Goal: Transaction & Acquisition: Purchase product/service

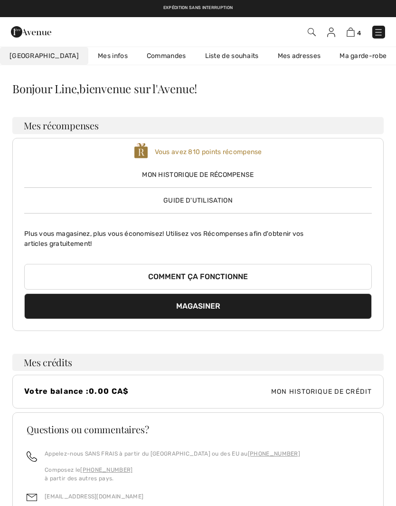
click at [382, 31] on img at bounding box center [379, 33] width 10 height 10
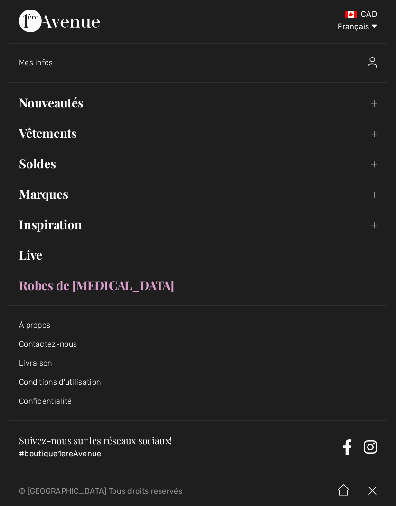
click at [373, 102] on link "Nouveautés Toggle submenu" at bounding box center [198, 102] width 377 height 21
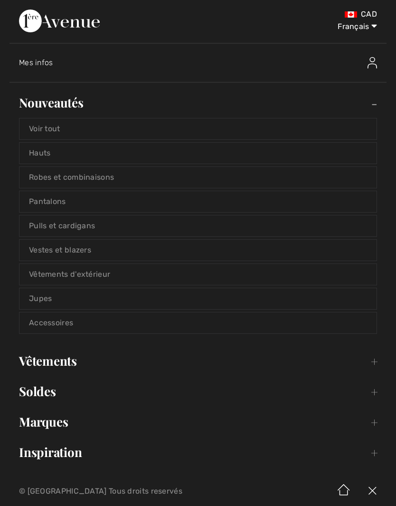
click at [335, 130] on link "Voir tout" at bounding box center [197, 128] width 357 height 21
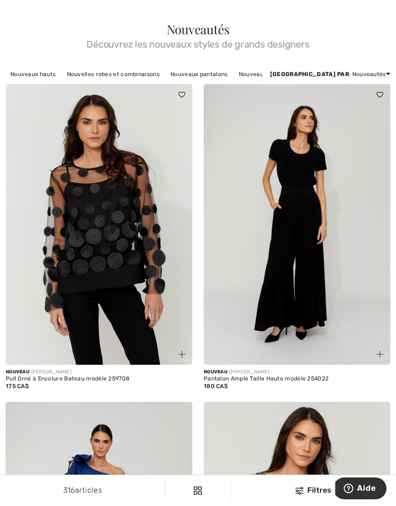
scroll to position [26, 0]
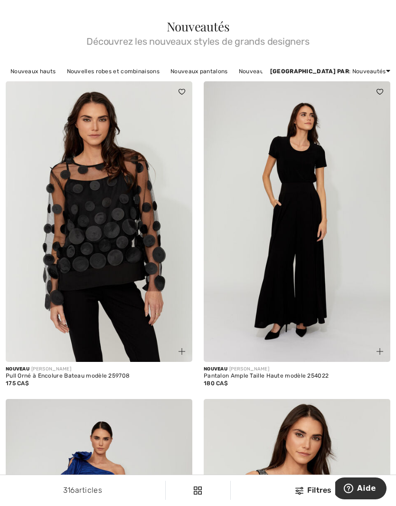
click at [382, 348] on img at bounding box center [380, 351] width 7 height 7
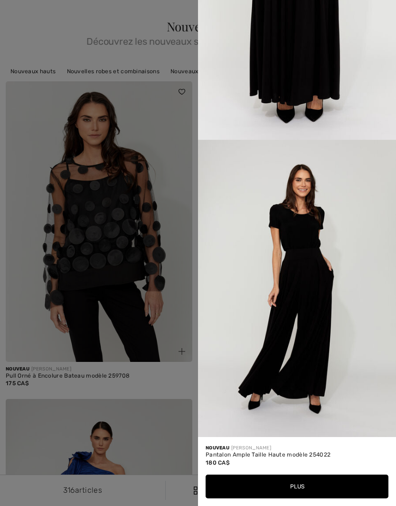
scroll to position [752, 0]
click at [173, 315] on div at bounding box center [198, 253] width 396 height 506
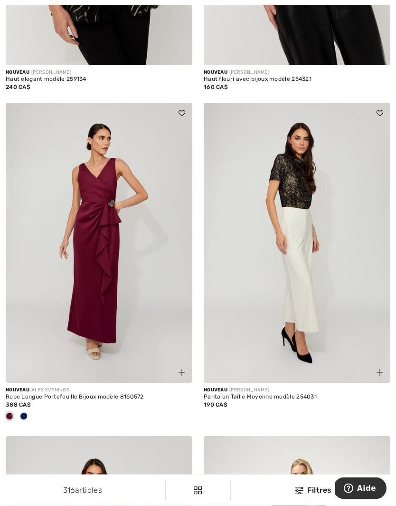
scroll to position [973, 0]
click at [380, 369] on img at bounding box center [380, 372] width 7 height 7
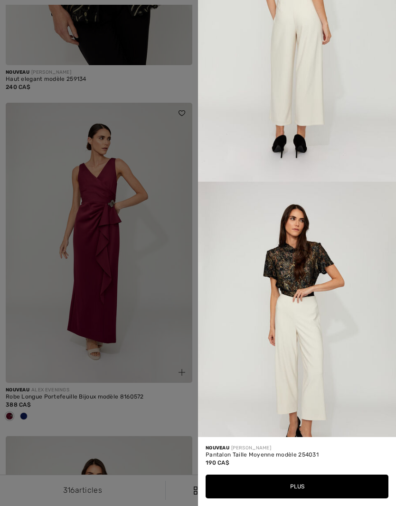
scroll to position [710, 0]
click at [150, 332] on div at bounding box center [198, 253] width 396 height 506
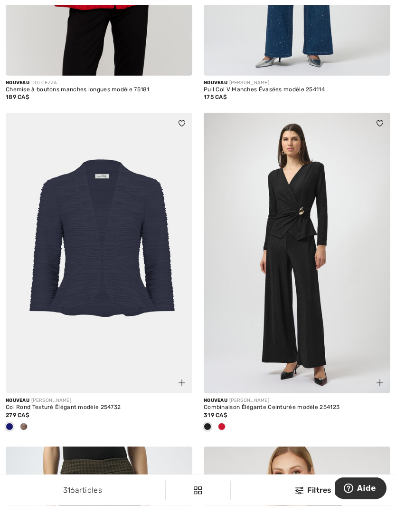
scroll to position [2330, 0]
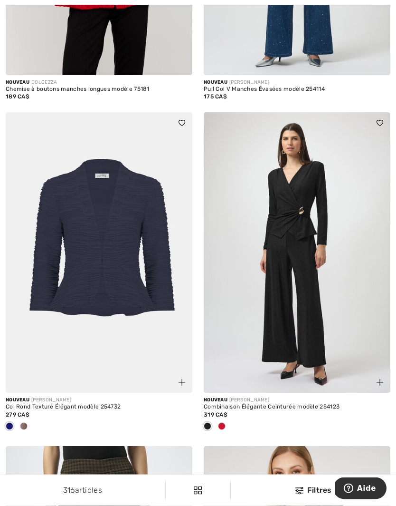
click at [29, 422] on div at bounding box center [24, 427] width 14 height 16
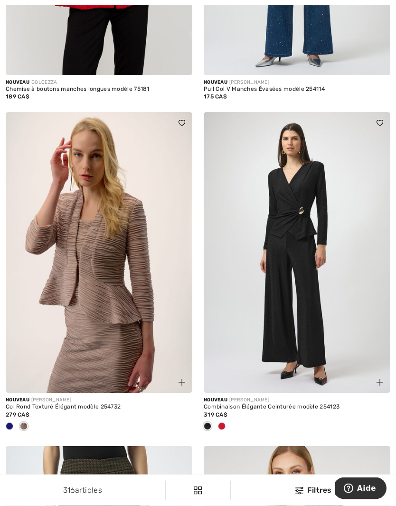
scroll to position [2331, 0]
click at [226, 423] on div at bounding box center [222, 427] width 14 height 16
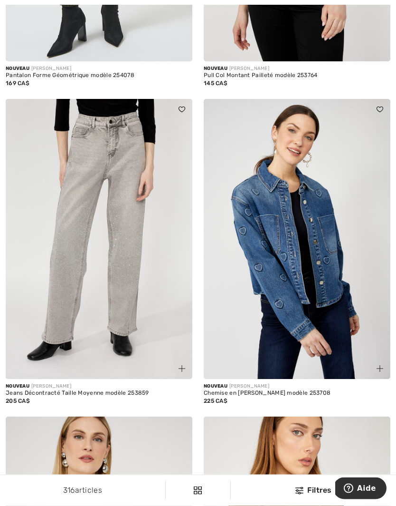
scroll to position [2995, 0]
click at [187, 363] on span at bounding box center [181, 368] width 11 height 11
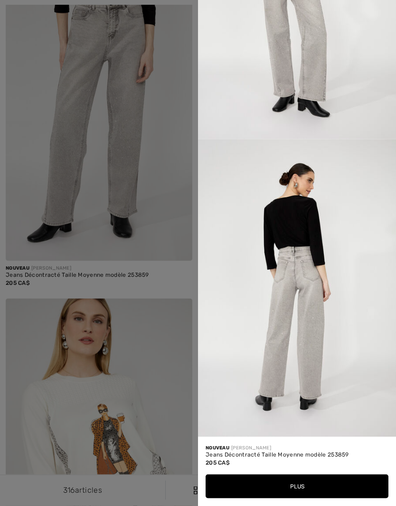
scroll to position [3116, 0]
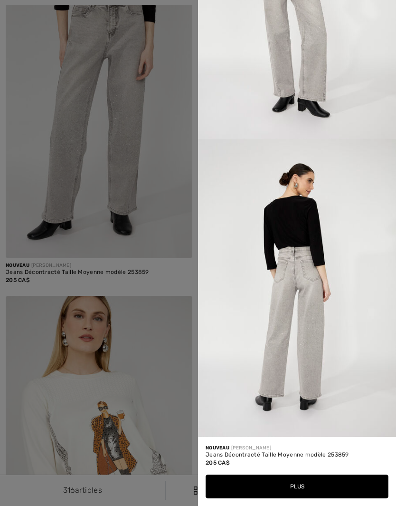
click at [172, 363] on div at bounding box center [198, 253] width 396 height 506
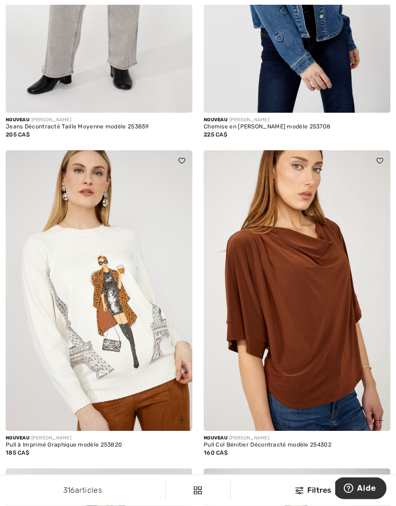
scroll to position [3261, 0]
click at [153, 370] on img at bounding box center [99, 290] width 187 height 280
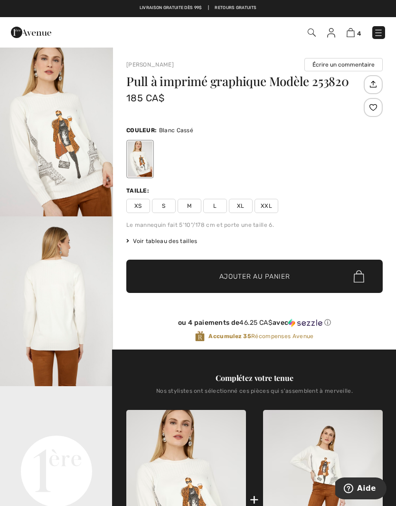
click at [164, 209] on span "S" at bounding box center [164, 206] width 24 height 14
click at [265, 277] on span "Ajouter au panier" at bounding box center [255, 276] width 71 height 10
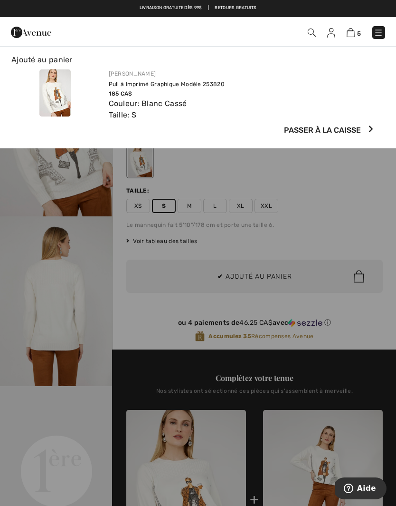
click at [87, 418] on div at bounding box center [198, 253] width 396 height 506
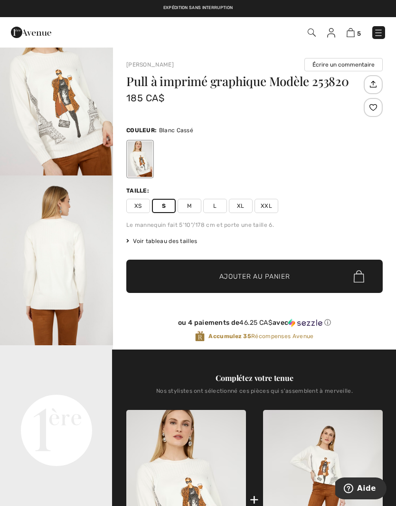
scroll to position [123, 0]
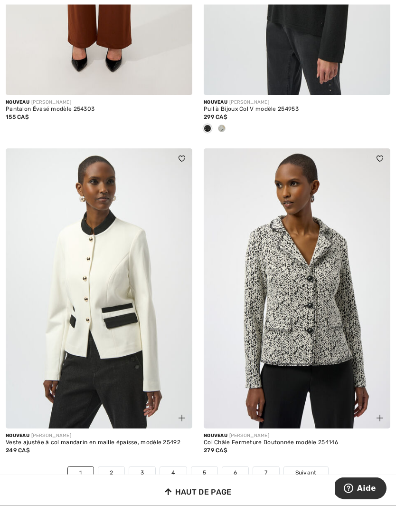
scroll to position [5638, 0]
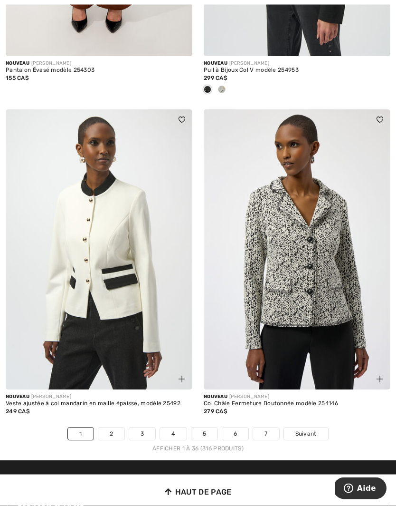
click at [312, 430] on span "Suivant" at bounding box center [306, 434] width 21 height 9
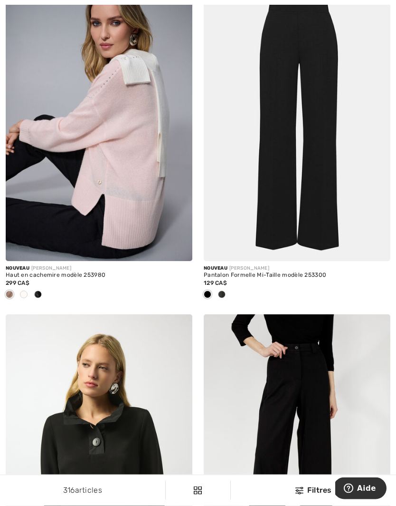
scroll to position [1110, 0]
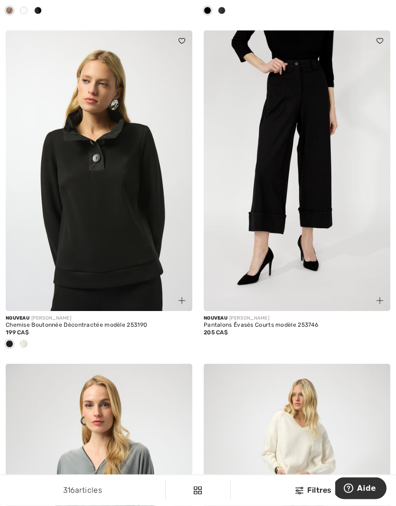
click at [27, 338] on div at bounding box center [24, 345] width 14 height 16
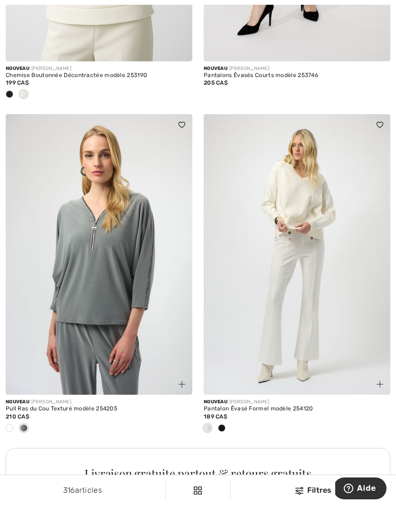
scroll to position [1649, 0]
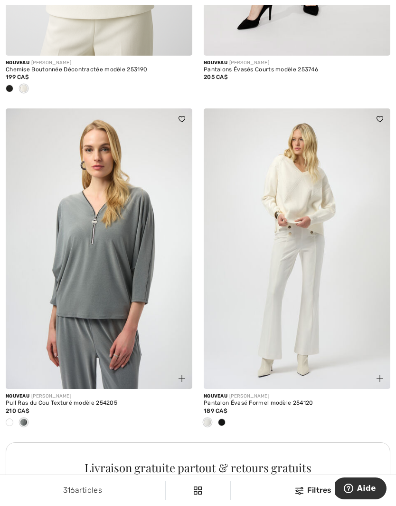
click at [14, 415] on div at bounding box center [9, 423] width 14 height 16
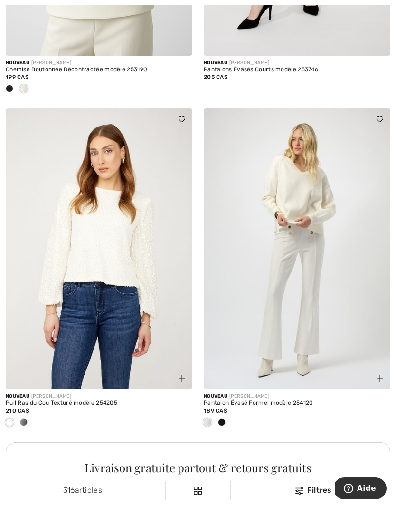
click at [28, 418] on div at bounding box center [24, 423] width 14 height 16
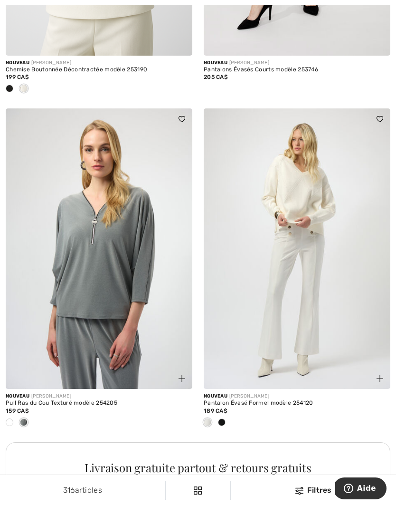
click at [181, 375] on img at bounding box center [182, 378] width 7 height 7
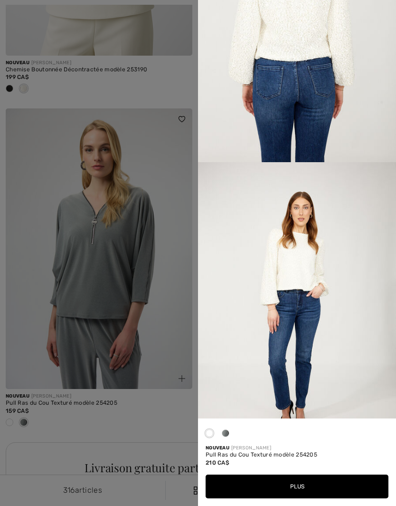
scroll to position [729, 0]
click at [164, 423] on div at bounding box center [198, 253] width 396 height 506
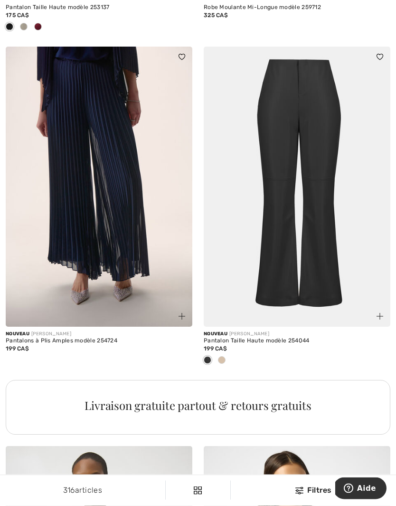
scroll to position [3730, 0]
click at [226, 356] on div at bounding box center [222, 361] width 14 height 16
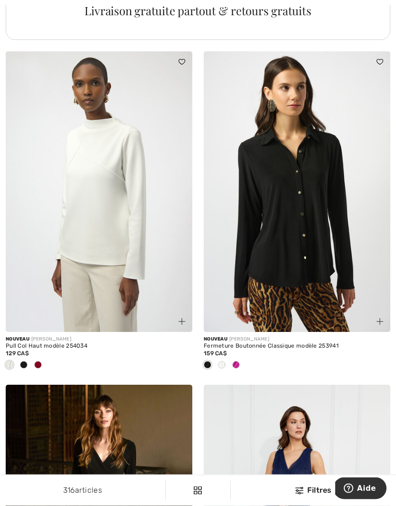
scroll to position [4133, 0]
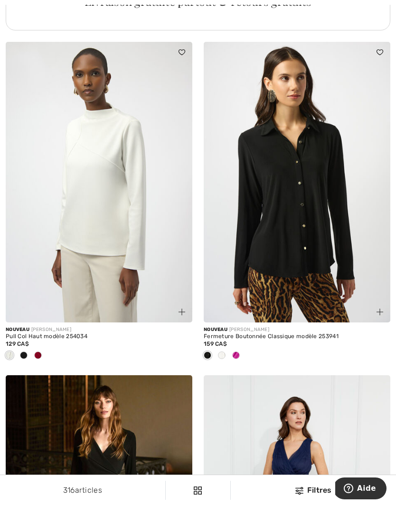
click at [45, 349] on div at bounding box center [38, 356] width 14 height 16
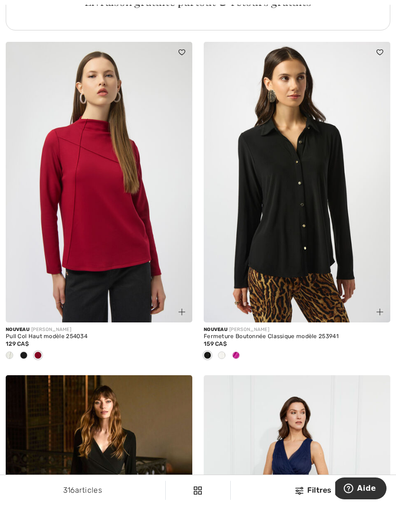
click at [29, 348] on div at bounding box center [24, 356] width 14 height 16
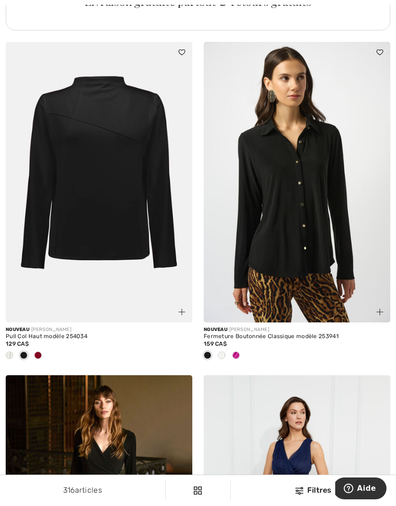
click at [236, 351] on span at bounding box center [236, 355] width 8 height 8
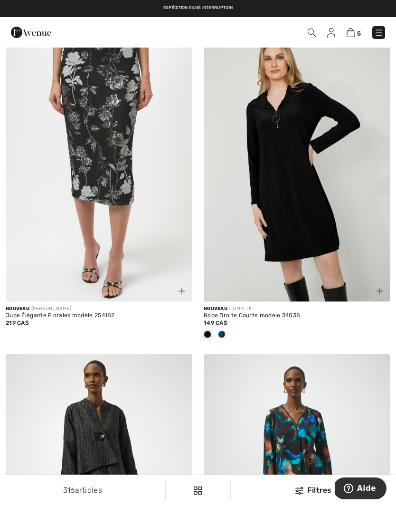
scroll to position [5155, 0]
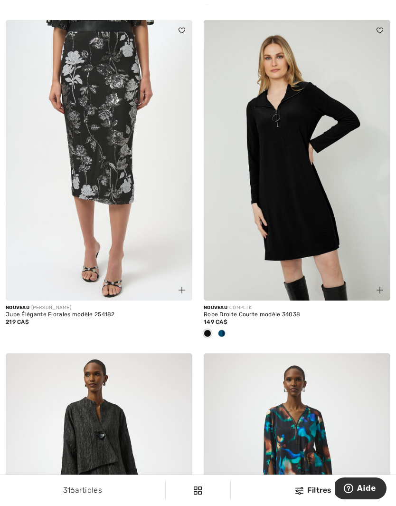
click at [225, 329] on span at bounding box center [222, 333] width 8 height 8
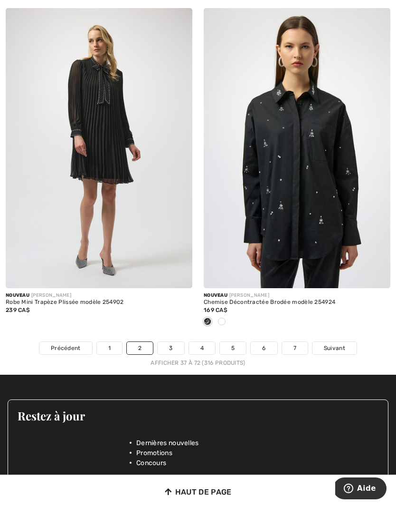
scroll to position [5832, 0]
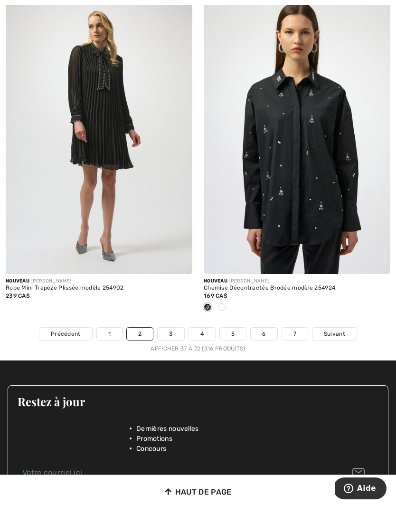
click at [173, 327] on link "3" at bounding box center [171, 333] width 26 height 12
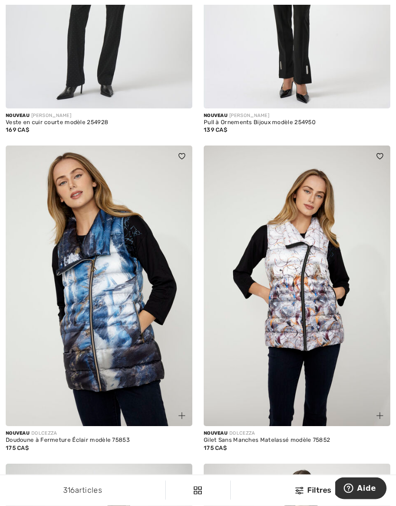
scroll to position [279, 0]
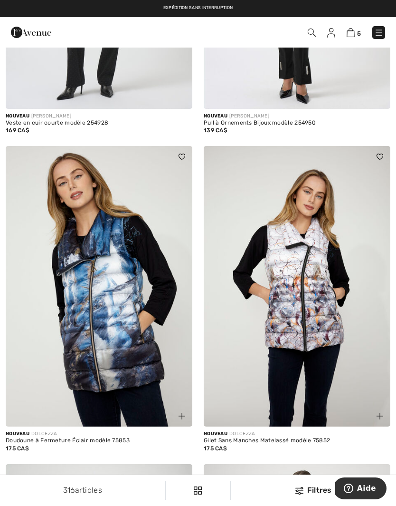
click at [382, 413] on img at bounding box center [380, 415] width 7 height 7
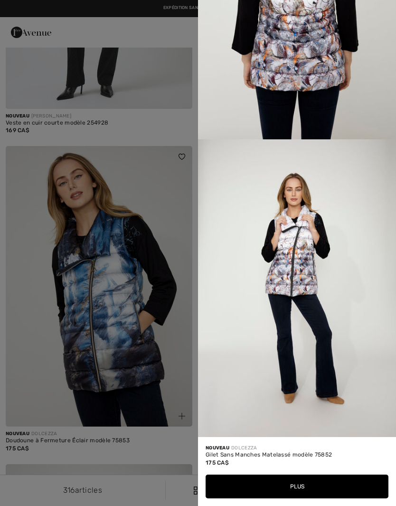
scroll to position [1062, 0]
click at [156, 373] on div at bounding box center [198, 253] width 396 height 506
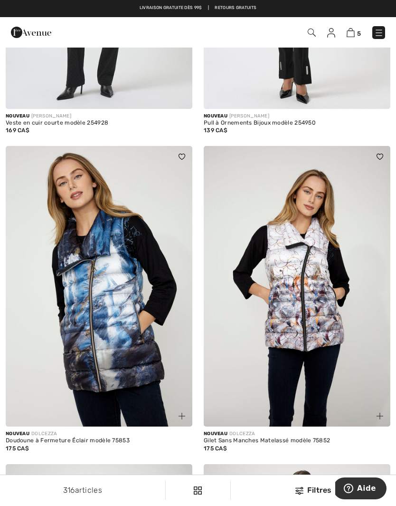
click at [184, 411] on span at bounding box center [181, 415] width 11 height 11
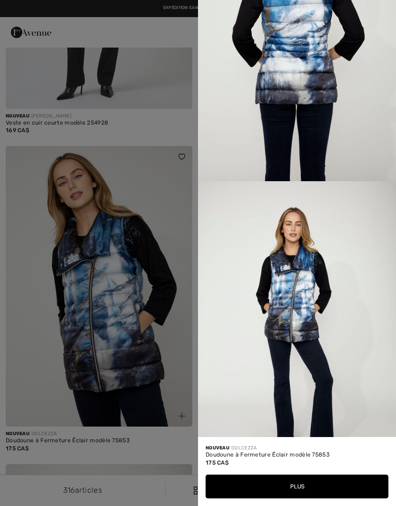
scroll to position [710, 0]
click at [149, 371] on div at bounding box center [198, 253] width 396 height 506
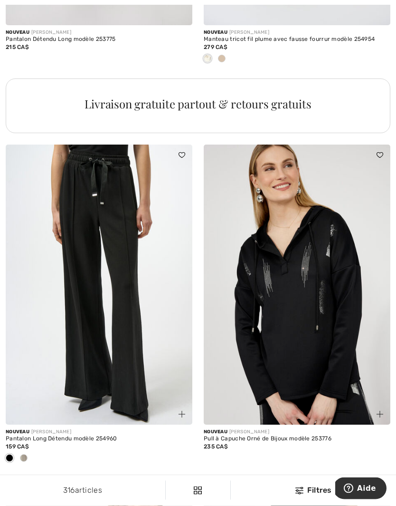
scroll to position [1972, 0]
click at [27, 451] on div at bounding box center [24, 458] width 14 height 16
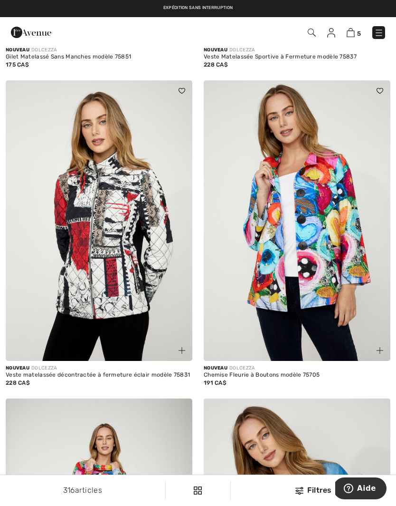
scroll to position [4401, 0]
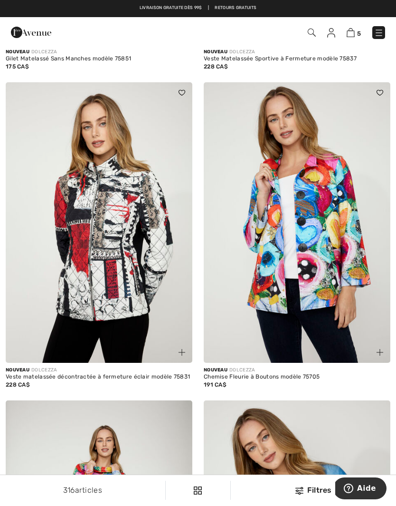
click at [183, 349] on img at bounding box center [182, 352] width 7 height 7
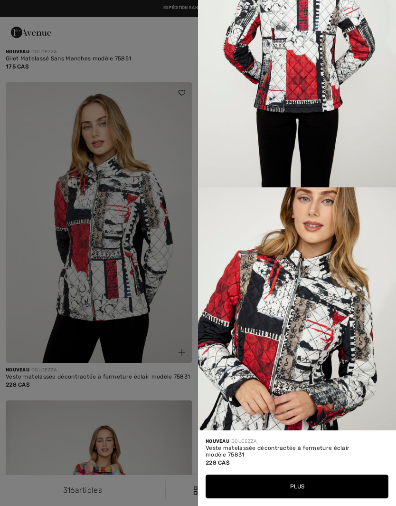
click at [137, 287] on div at bounding box center [198, 253] width 396 height 506
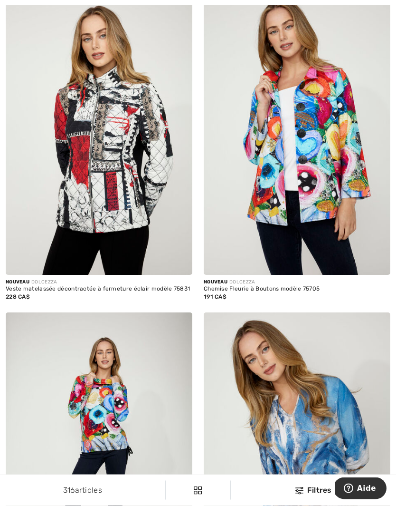
scroll to position [4490, 0]
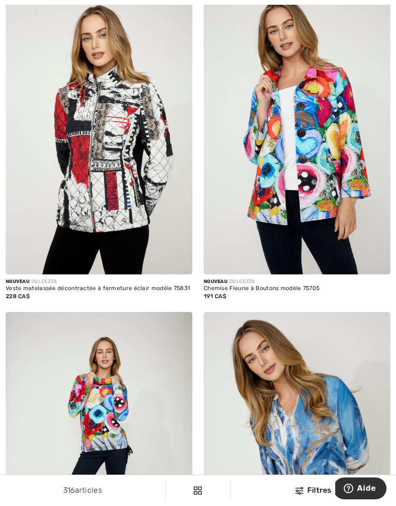
click at [381, 260] on img at bounding box center [380, 263] width 7 height 7
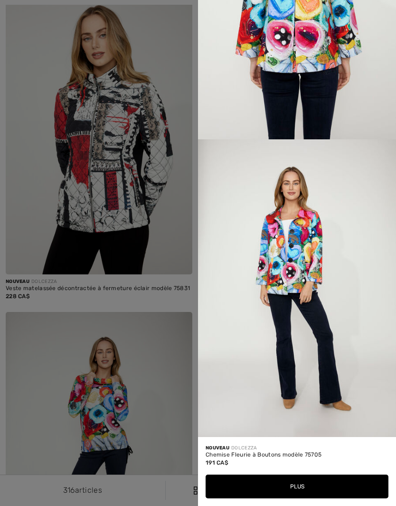
scroll to position [1062, 0]
click at [163, 393] on div at bounding box center [198, 253] width 396 height 506
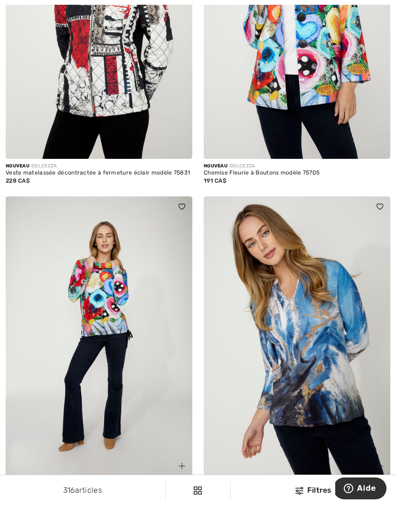
scroll to position [4610, 0]
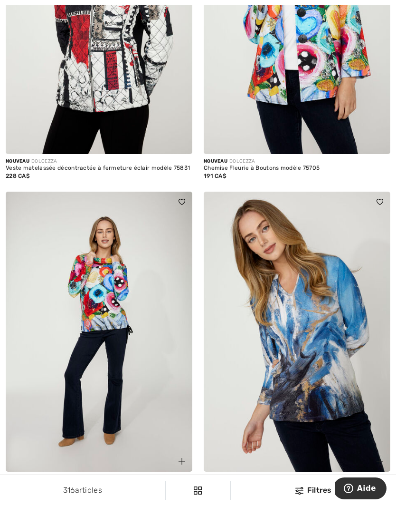
click at [179, 458] on img at bounding box center [182, 461] width 7 height 7
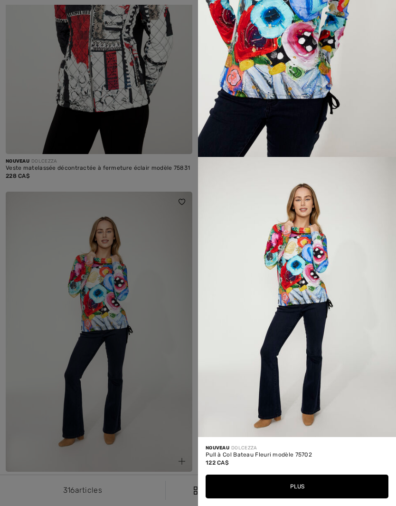
scroll to position [834, 0]
click at [160, 413] on div at bounding box center [198, 253] width 396 height 506
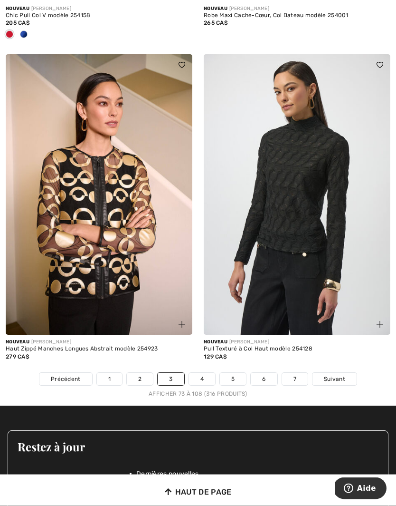
scroll to position [5723, 0]
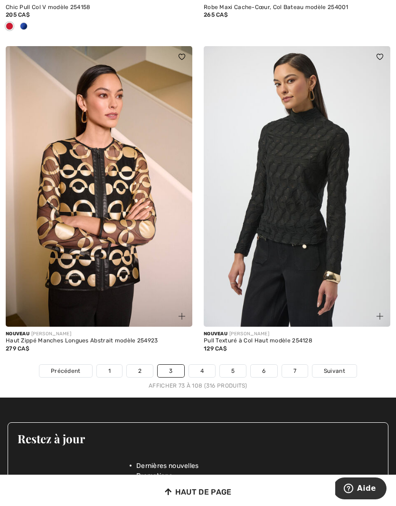
click at [338, 366] on span "Suivant" at bounding box center [334, 370] width 21 height 9
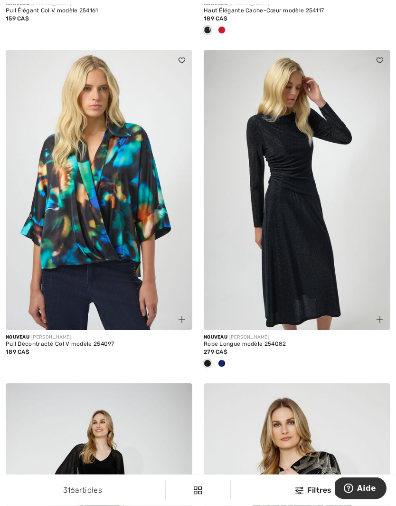
scroll to position [4698, 0]
click at [226, 361] on div at bounding box center [222, 364] width 14 height 16
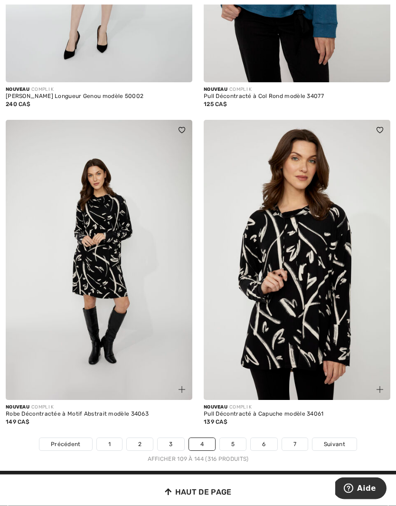
scroll to position [5596, 0]
click at [340, 439] on span "Suivant" at bounding box center [334, 443] width 21 height 9
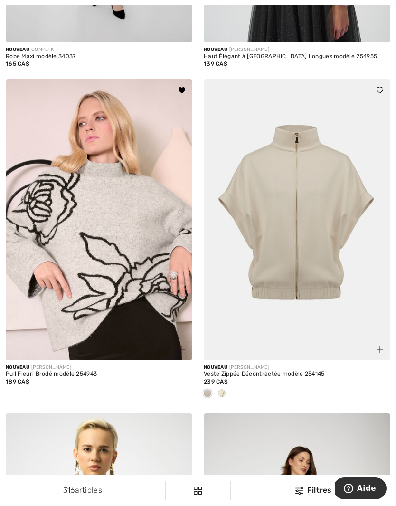
scroll to position [348, 0]
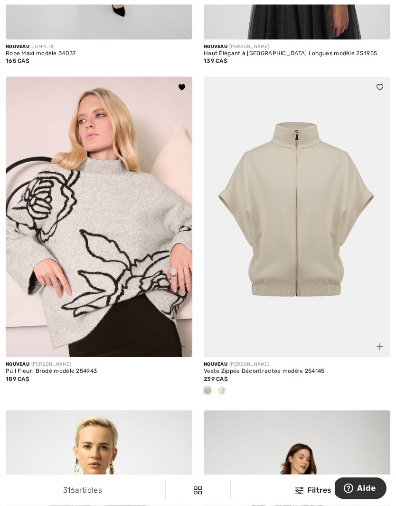
click at [227, 386] on div at bounding box center [222, 391] width 14 height 16
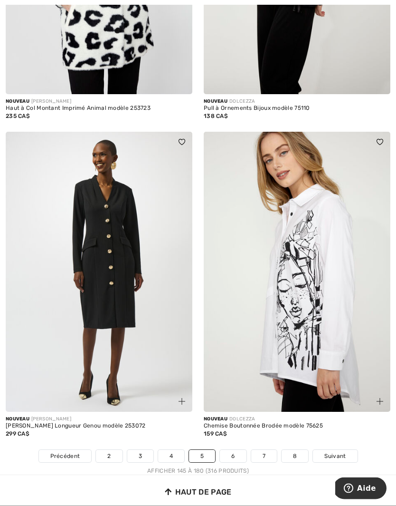
scroll to position [5553, 0]
click at [341, 449] on link "Suivant" at bounding box center [335, 455] width 44 height 12
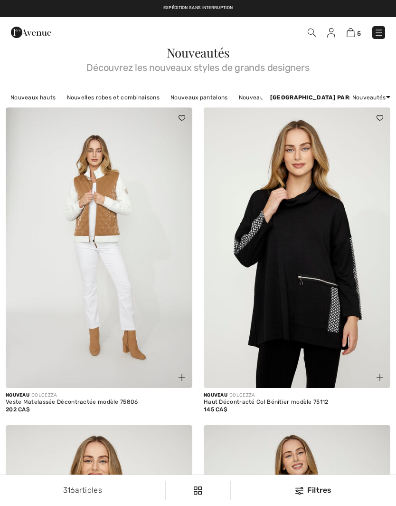
checkbox input "true"
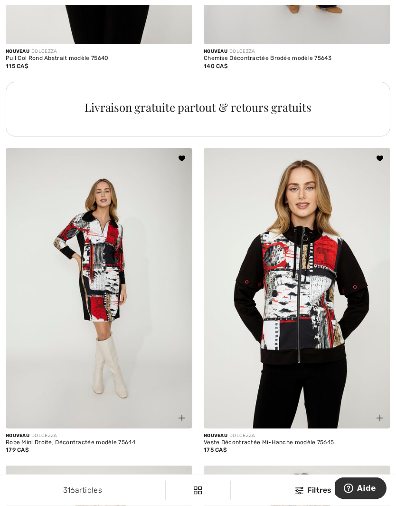
scroll to position [3903, 0]
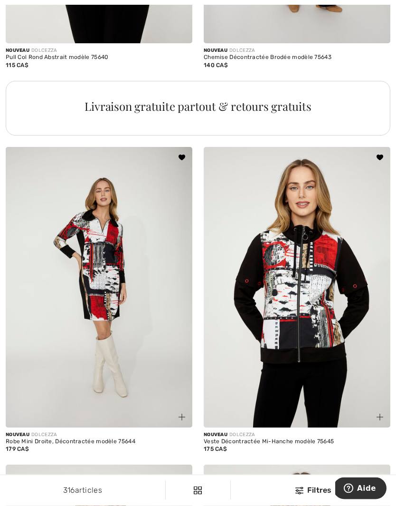
click at [338, 378] on img at bounding box center [297, 287] width 187 height 280
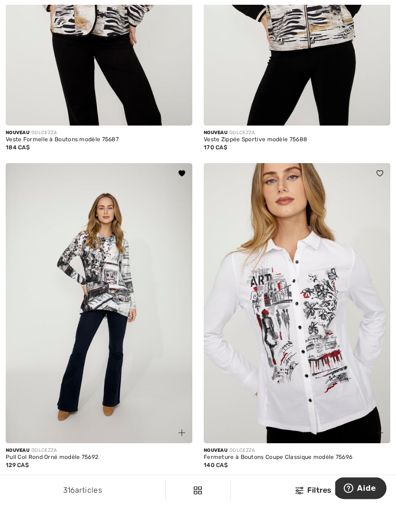
scroll to position [5475, 0]
click at [184, 427] on span at bounding box center [181, 432] width 11 height 11
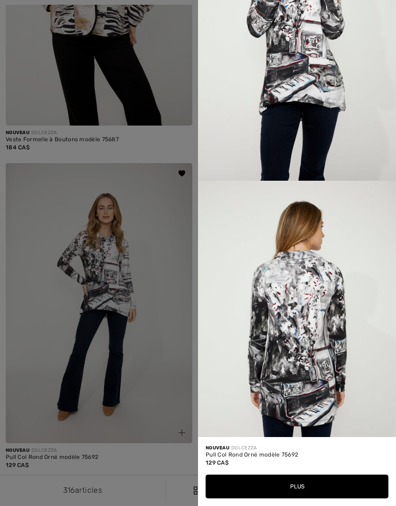
click at [162, 385] on div at bounding box center [198, 253] width 396 height 506
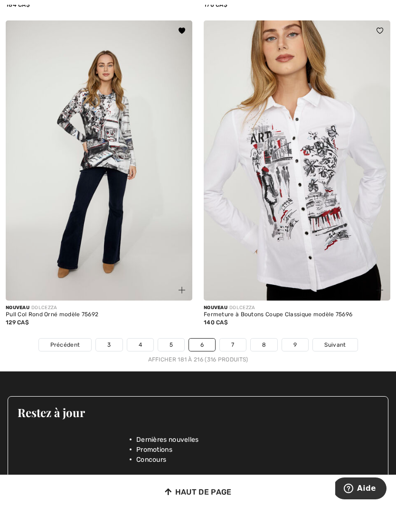
scroll to position [5629, 0]
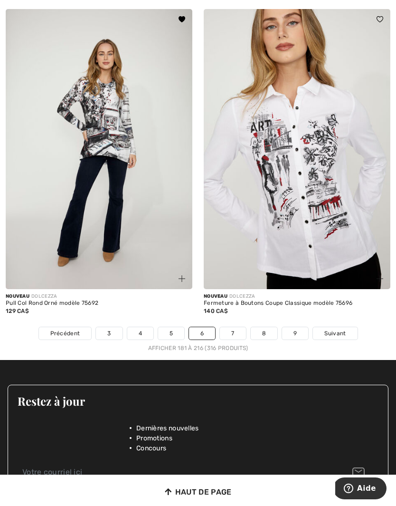
click at [338, 329] on span "Suivant" at bounding box center [335, 333] width 21 height 9
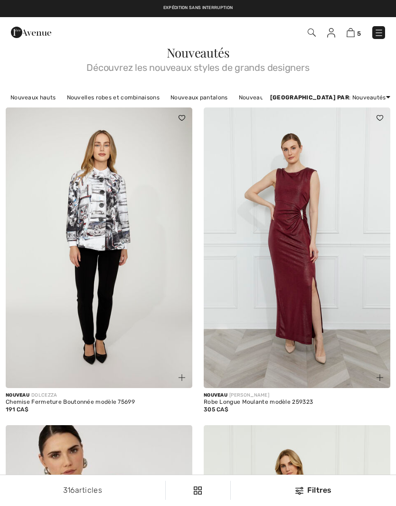
checkbox input "true"
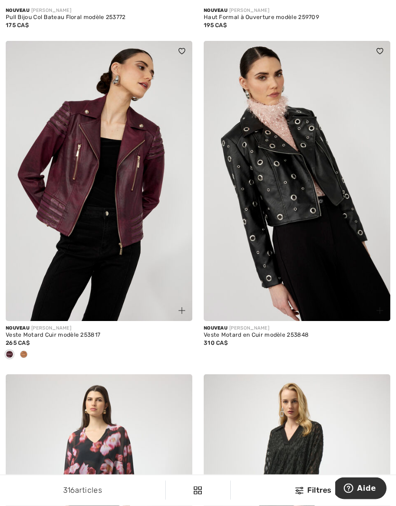
scroll to position [702, 0]
click at [22, 351] on span at bounding box center [24, 354] width 8 height 8
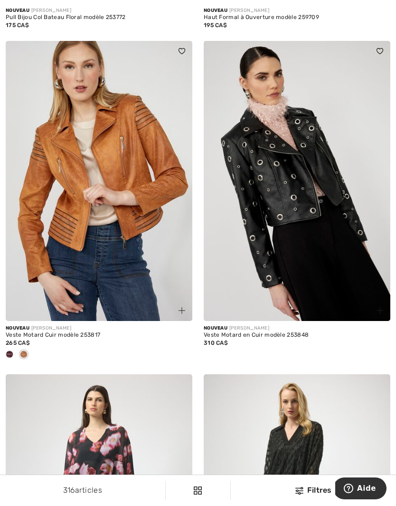
click at [10, 348] on div at bounding box center [9, 355] width 14 height 16
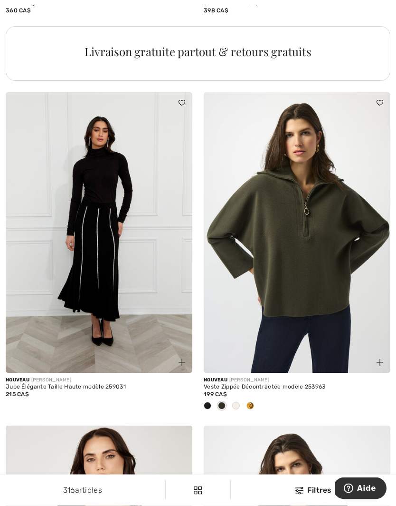
scroll to position [4020, 0]
click at [254, 398] on div at bounding box center [250, 406] width 14 height 16
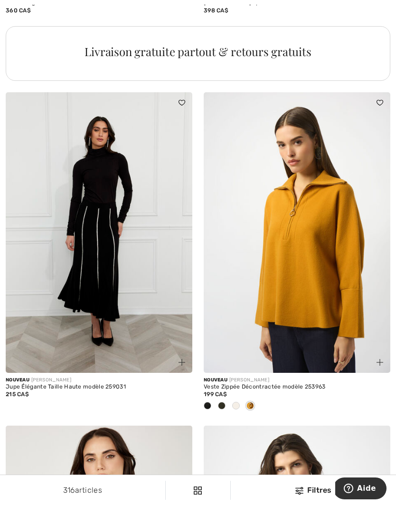
click at [240, 400] on div at bounding box center [236, 406] width 14 height 16
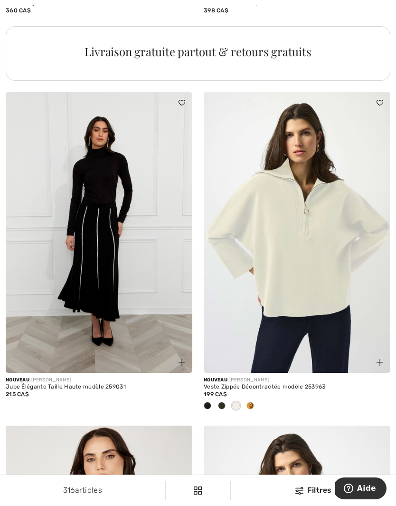
click at [230, 398] on div at bounding box center [236, 406] width 14 height 16
click at [254, 398] on div at bounding box center [250, 406] width 14 height 16
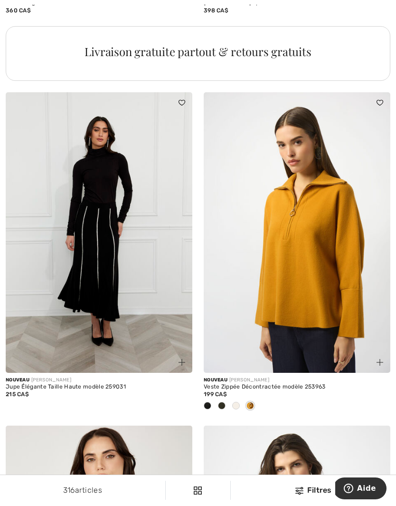
click at [213, 398] on div at bounding box center [207, 406] width 14 height 16
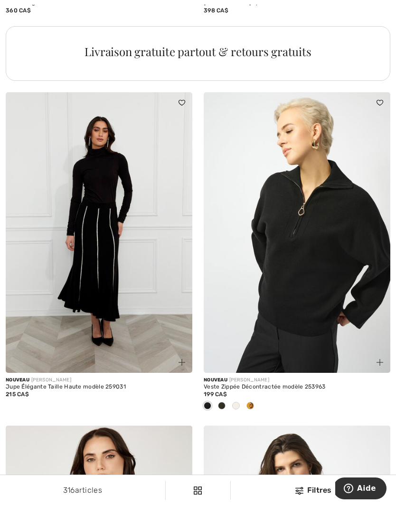
click at [229, 398] on div at bounding box center [222, 406] width 14 height 16
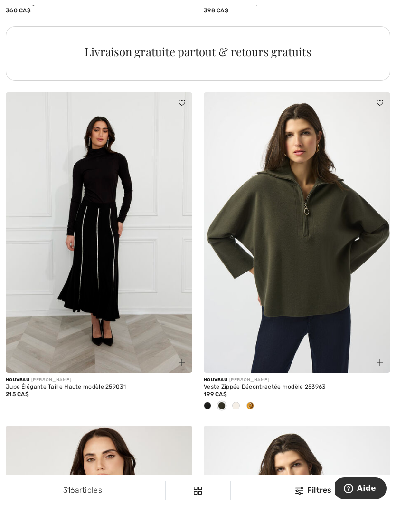
click at [255, 399] on div at bounding box center [250, 406] width 14 height 16
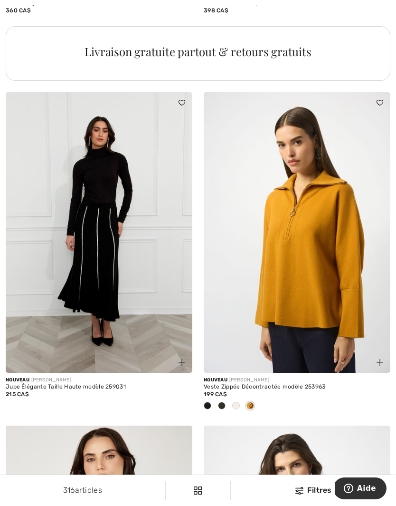
click at [316, 284] on img at bounding box center [297, 232] width 187 height 280
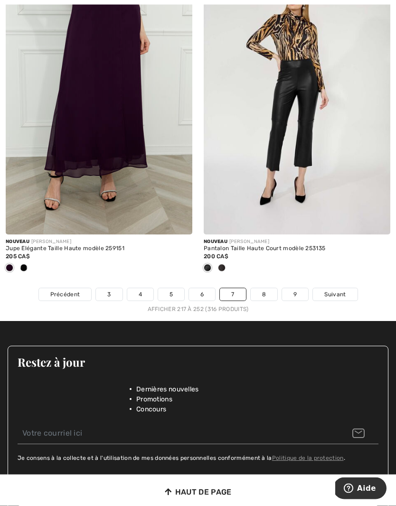
scroll to position [5793, 0]
click at [266, 288] on link "8" at bounding box center [264, 294] width 27 height 12
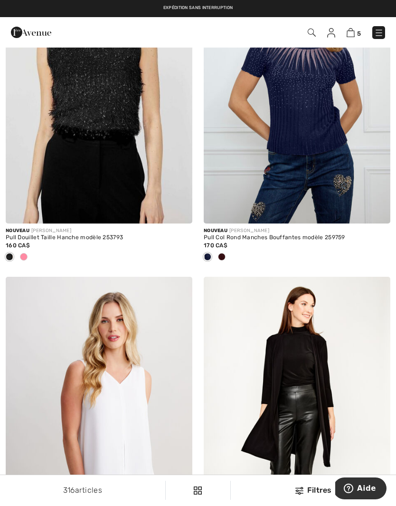
scroll to position [497, 0]
click at [21, 258] on span at bounding box center [24, 257] width 8 height 8
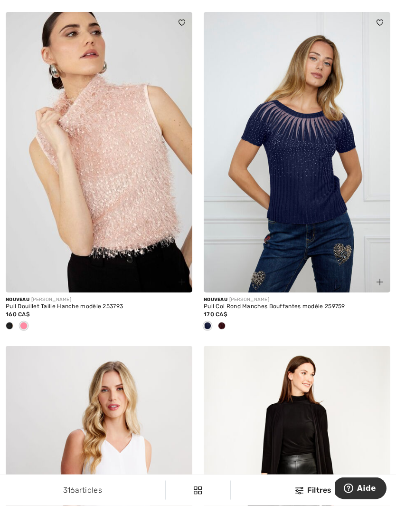
scroll to position [429, 0]
click at [10, 325] on span at bounding box center [10, 326] width 8 height 8
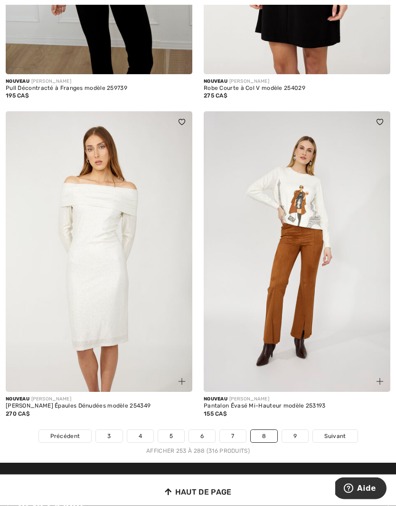
scroll to position [5674, 0]
click at [319, 270] on img at bounding box center [297, 251] width 187 height 280
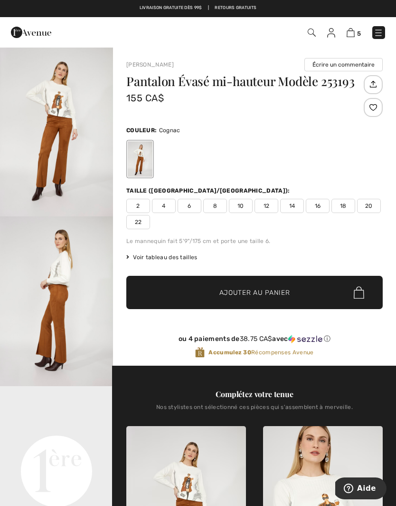
click at [67, 163] on img "1 / 4" at bounding box center [56, 132] width 113 height 170
click at [220, 204] on span "8" at bounding box center [215, 206] width 24 height 14
click at [185, 259] on span "Voir tableau des tailles" at bounding box center [161, 257] width 71 height 9
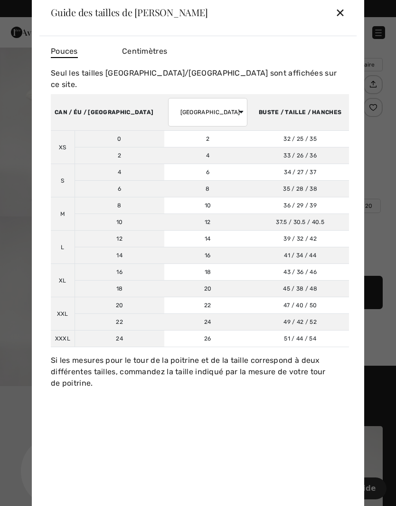
click at [344, 16] on div "✕" at bounding box center [340, 12] width 10 height 20
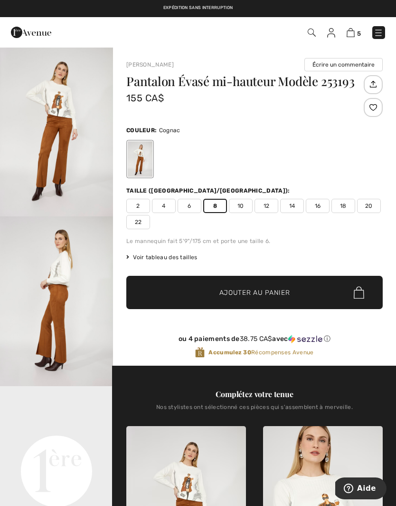
click at [285, 287] on span "Ajouter au panier" at bounding box center [255, 292] width 71 height 10
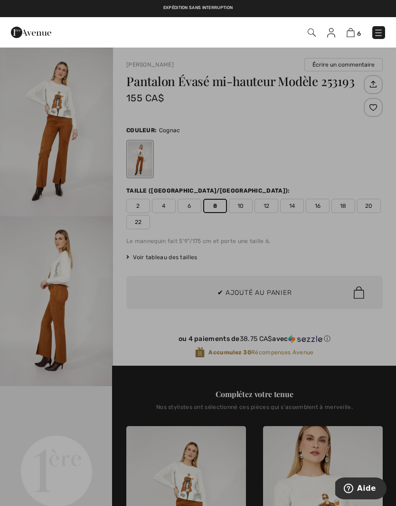
click at [83, 339] on div at bounding box center [198, 253] width 396 height 506
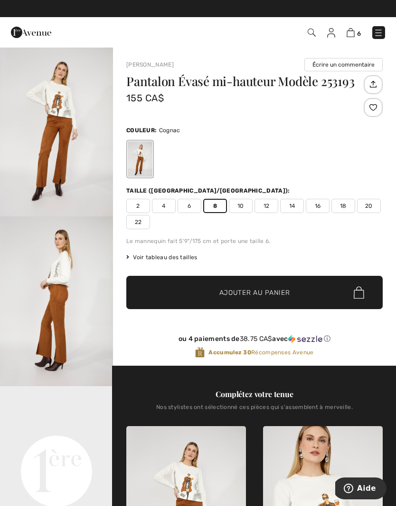
click at [352, 33] on img at bounding box center [351, 32] width 8 height 9
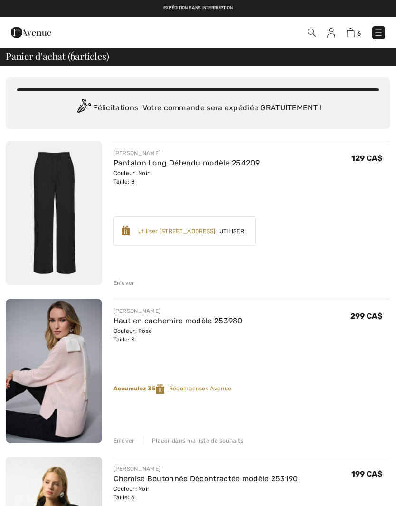
click at [139, 165] on link "Pantalon Long Détendu modèle 254209" at bounding box center [187, 162] width 147 height 9
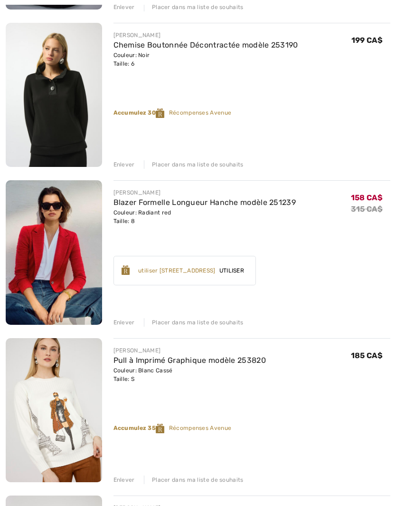
scroll to position [433, 0]
click at [196, 325] on div "Placer dans ma liste de souhaits" at bounding box center [194, 322] width 100 height 9
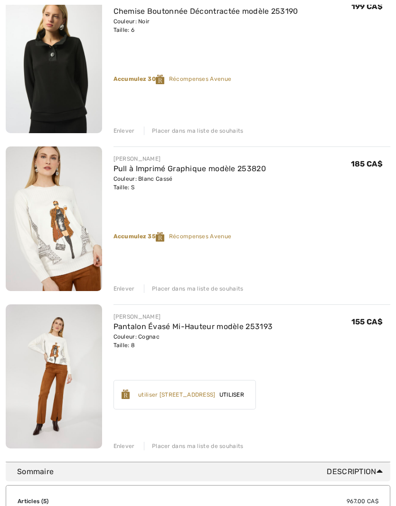
scroll to position [467, 0]
click at [60, 359] on img at bounding box center [54, 376] width 96 height 144
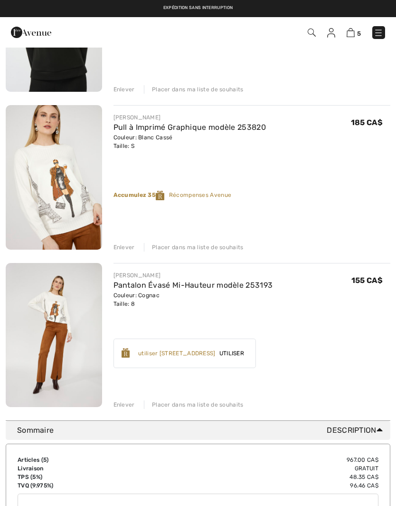
click at [58, 180] on img at bounding box center [54, 177] width 96 height 144
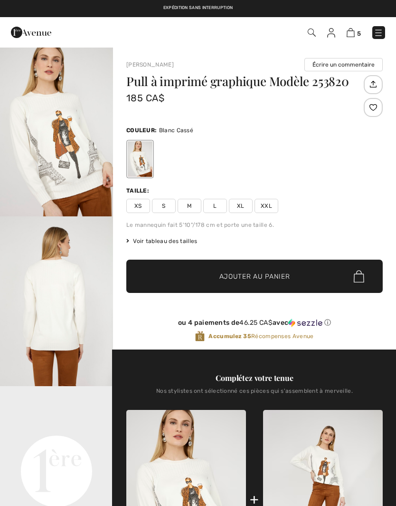
checkbox input "true"
click at [379, 31] on img at bounding box center [379, 33] width 10 height 10
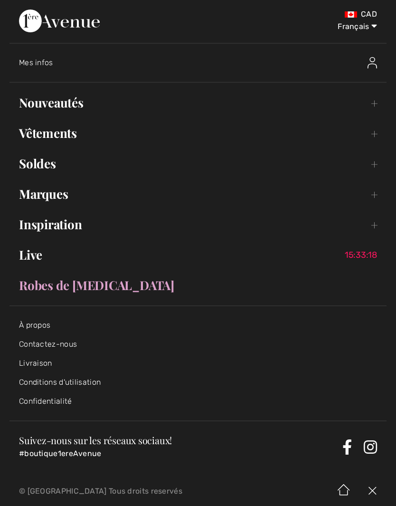
click at [372, 57] on img at bounding box center [373, 62] width 10 height 11
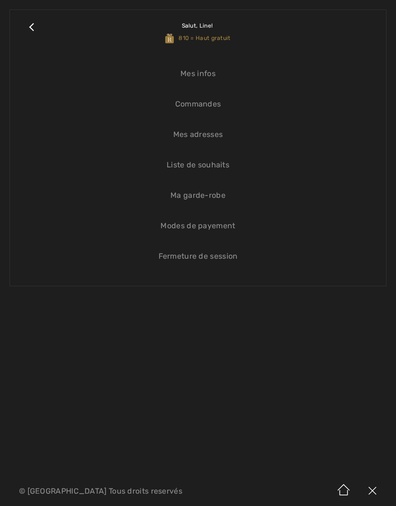
click at [42, 25] on link "Close submenu" at bounding box center [31, 31] width 24 height 25
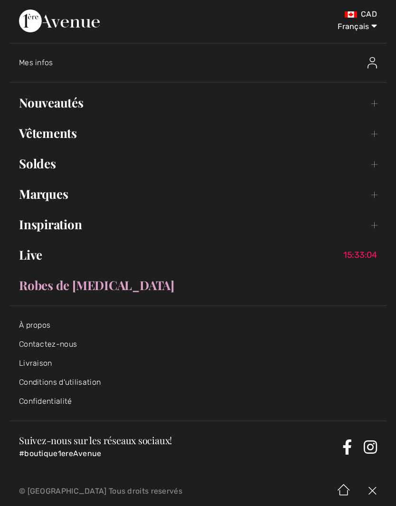
click at [376, 57] on img at bounding box center [373, 62] width 10 height 11
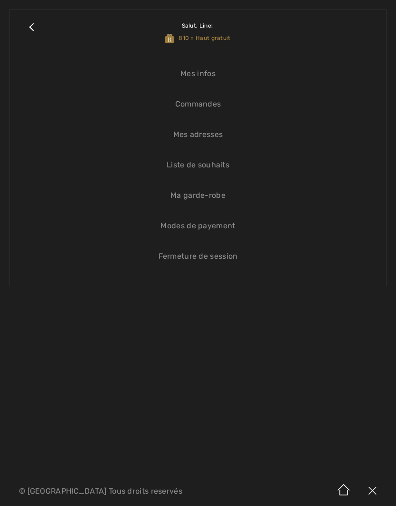
click at [37, 32] on link "Close submenu" at bounding box center [31, 31] width 24 height 25
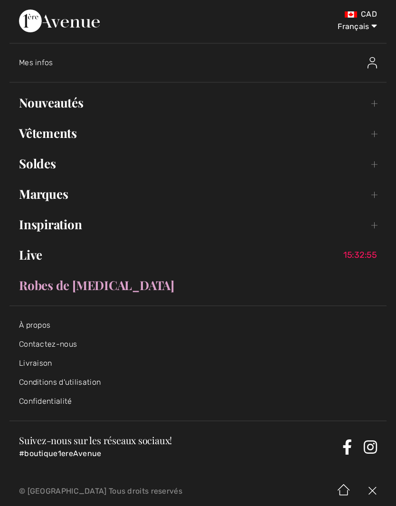
click at [56, 105] on link "Nouveautés Toggle submenu" at bounding box center [198, 102] width 377 height 21
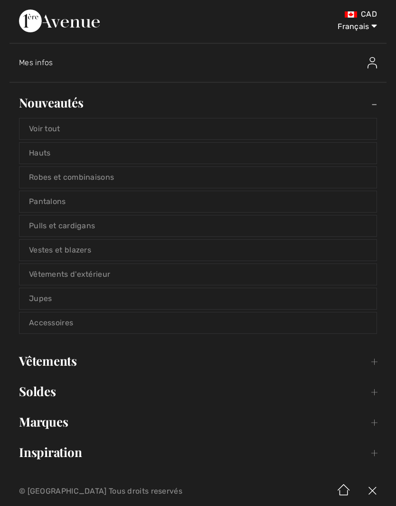
click at [48, 127] on link "Voir tout" at bounding box center [197, 128] width 357 height 21
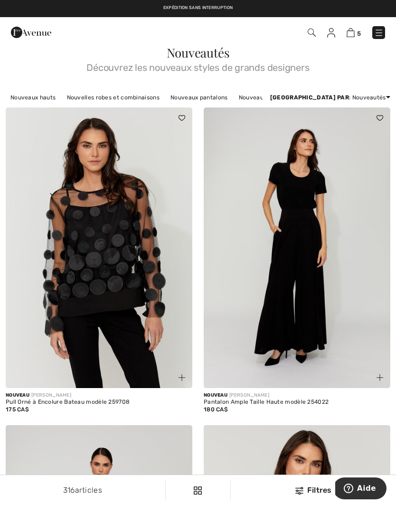
click at [354, 29] on img at bounding box center [351, 32] width 8 height 9
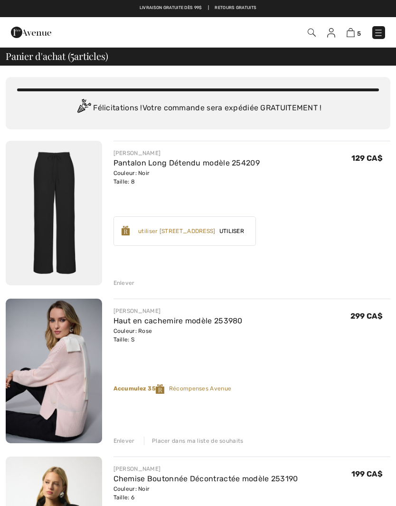
click at [335, 34] on img at bounding box center [331, 33] width 8 height 10
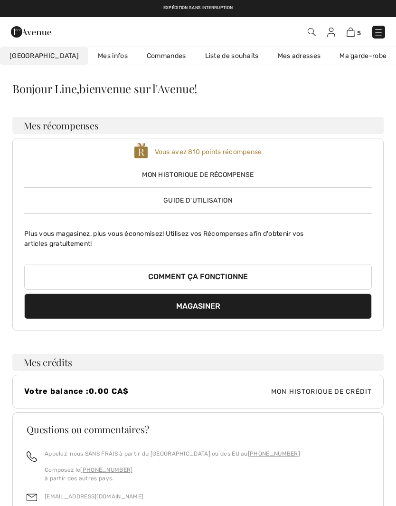
checkbox input "true"
click at [213, 199] on span "Guide d'utilisation" at bounding box center [197, 200] width 69 height 8
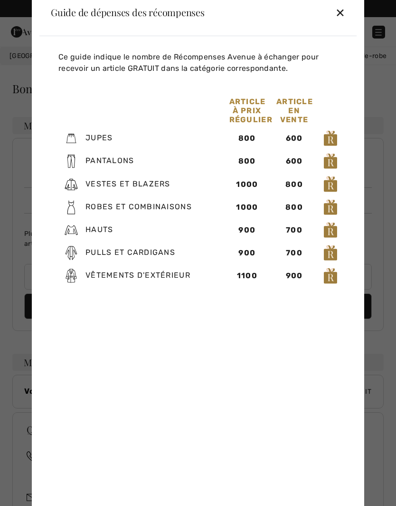
click at [340, 15] on div "✕" at bounding box center [340, 12] width 10 height 20
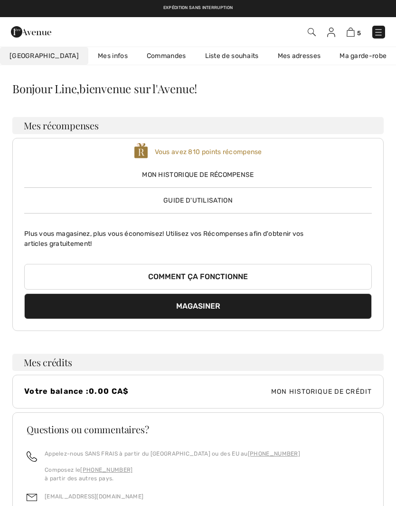
click at [353, 33] on img at bounding box center [351, 32] width 8 height 9
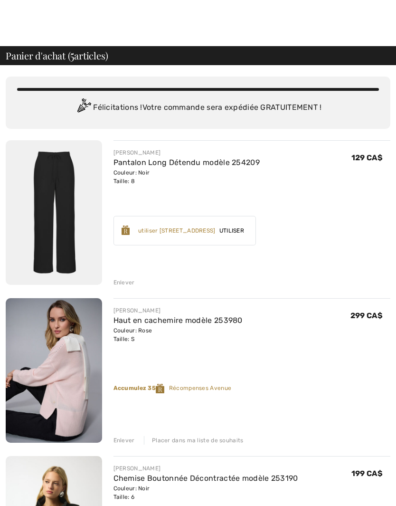
scroll to position [55, 0]
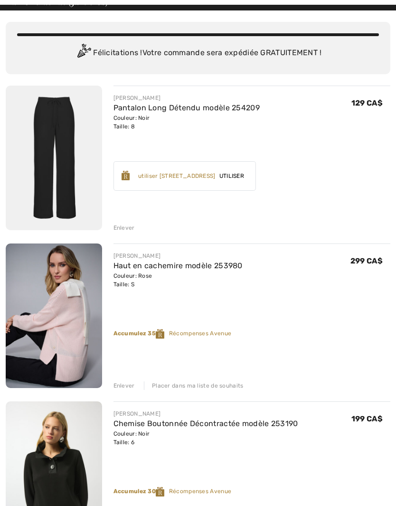
click at [70, 130] on img at bounding box center [54, 158] width 96 height 144
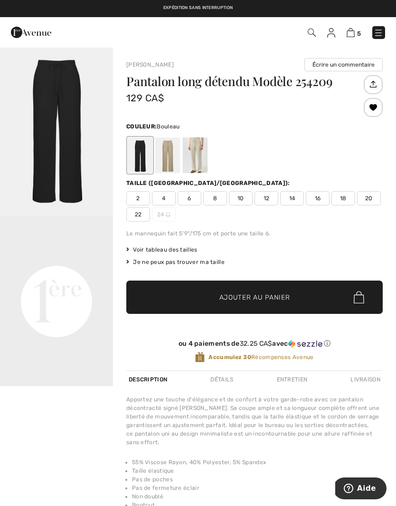
click at [197, 159] on div at bounding box center [195, 155] width 25 height 36
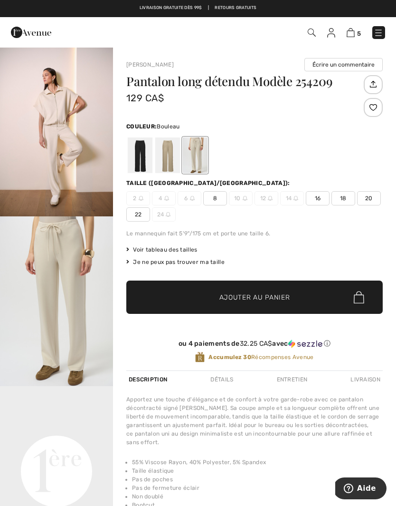
click at [172, 161] on div at bounding box center [167, 155] width 25 height 36
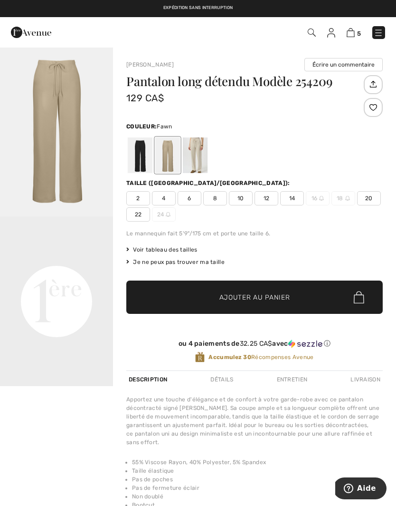
click at [204, 158] on div at bounding box center [195, 155] width 25 height 36
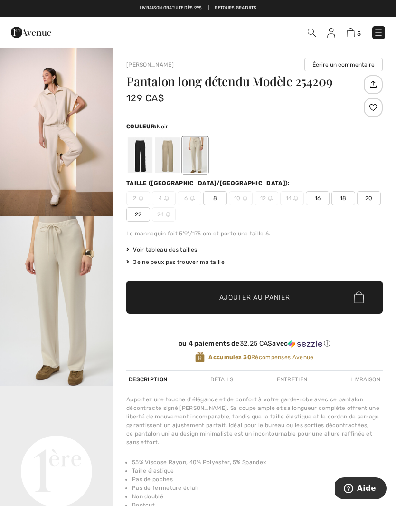
click at [142, 161] on div at bounding box center [140, 155] width 25 height 36
